Goal: Check status: Check status

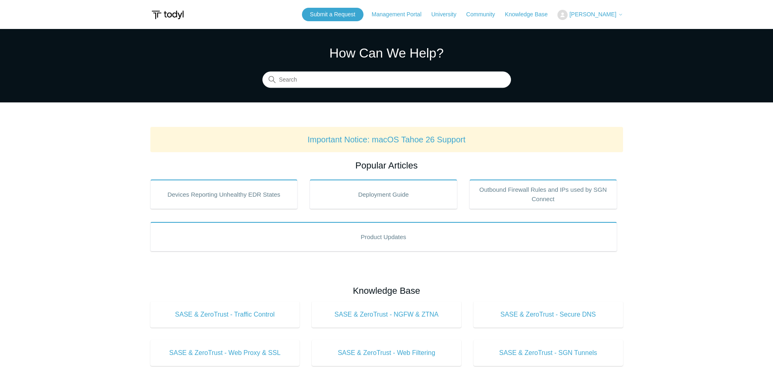
click at [604, 13] on span "[PERSON_NAME]" at bounding box center [592, 14] width 47 height 7
click at [600, 31] on link "My Support Requests" at bounding box center [597, 32] width 79 height 14
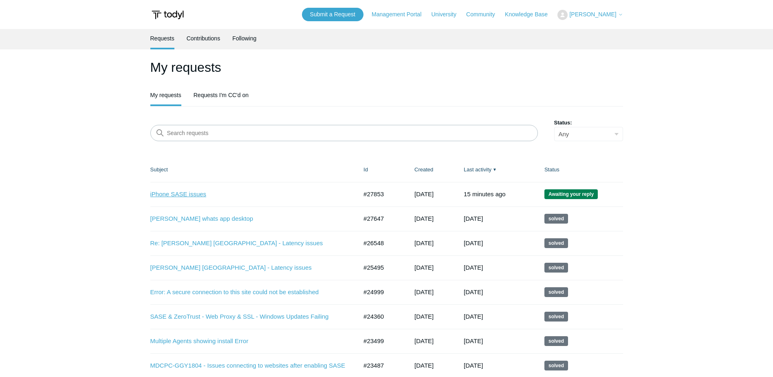
click at [185, 197] on link "iPhone SASE issues" at bounding box center [247, 194] width 195 height 9
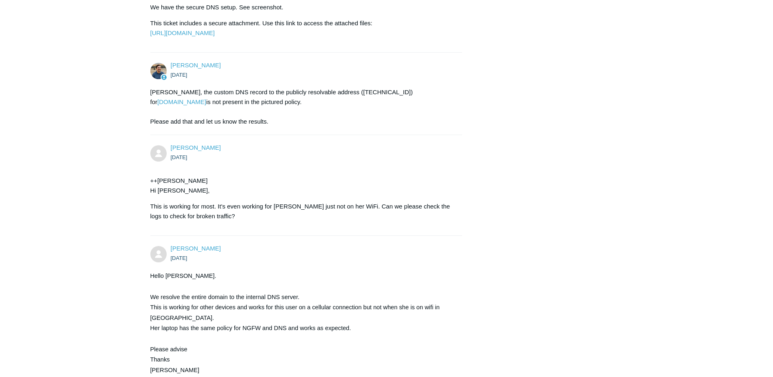
scroll to position [2733, 0]
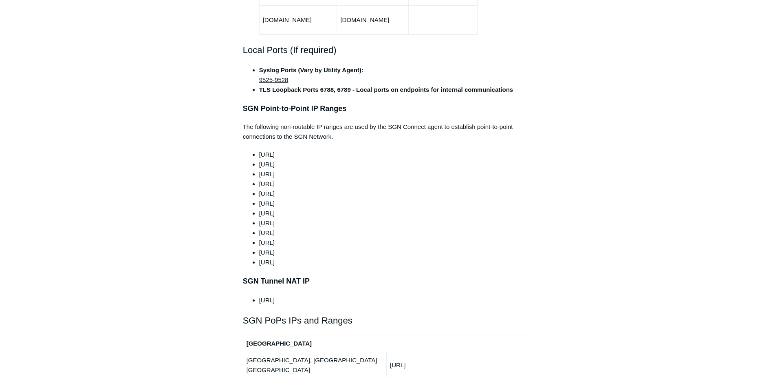
scroll to position [693, 0]
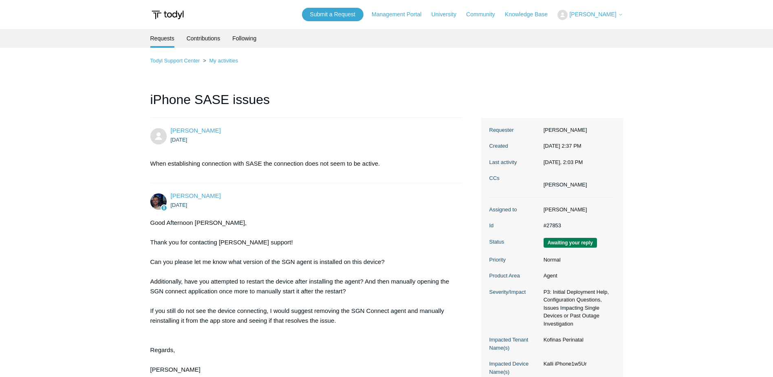
scroll to position [1993, 0]
